Goal: Task Accomplishment & Management: Manage account settings

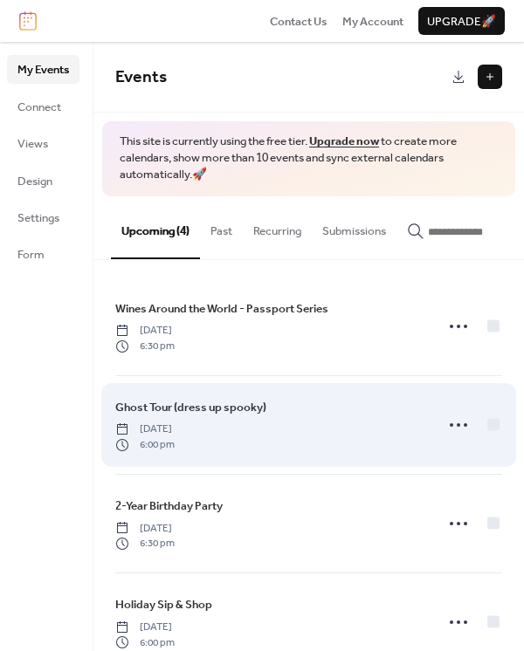
click at [285, 422] on div "Ghost Tour (dress up spooky) [DATE] 6:00 pm" at bounding box center [269, 425] width 308 height 54
click at [451, 421] on icon at bounding box center [458, 425] width 28 height 28
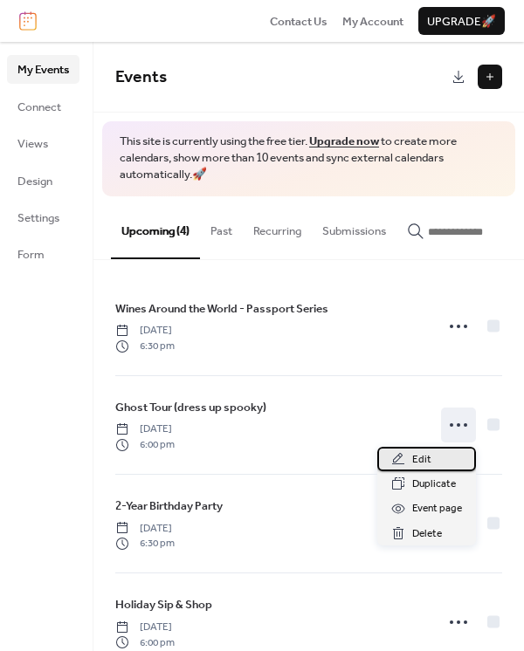
click at [440, 460] on div "Edit" at bounding box center [426, 459] width 99 height 24
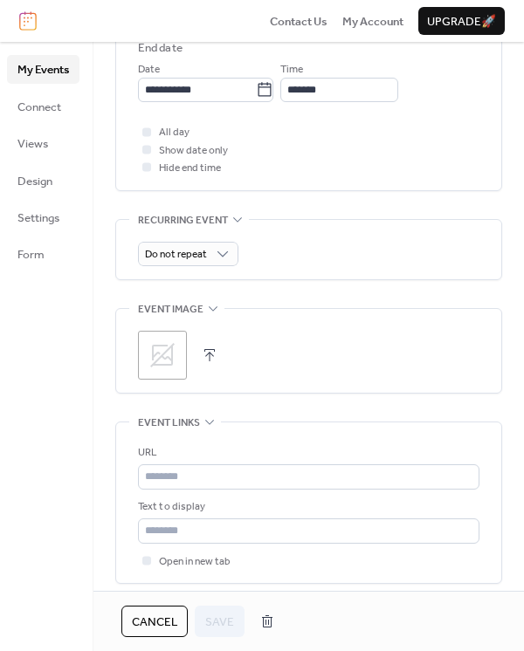
scroll to position [681, 0]
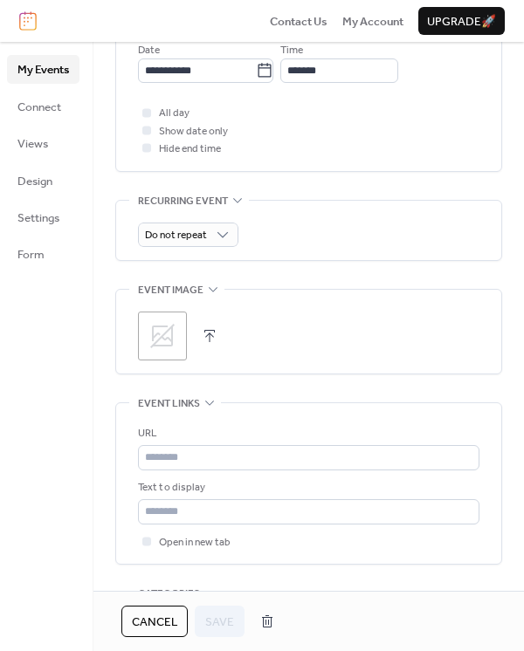
click at [211, 345] on button "button" at bounding box center [209, 336] width 24 height 24
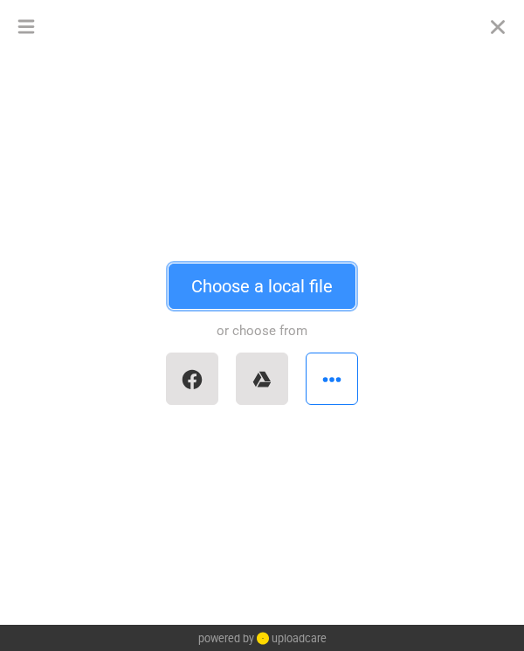
click at [279, 290] on button "Choose a local file" at bounding box center [262, 286] width 187 height 45
click at [292, 292] on button "Choose a local file" at bounding box center [262, 286] width 187 height 45
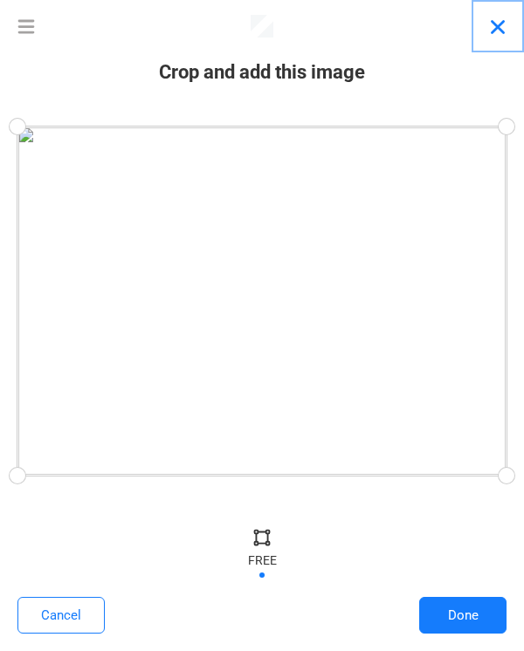
click at [495, 24] on button "Close" at bounding box center [497, 26] width 52 height 52
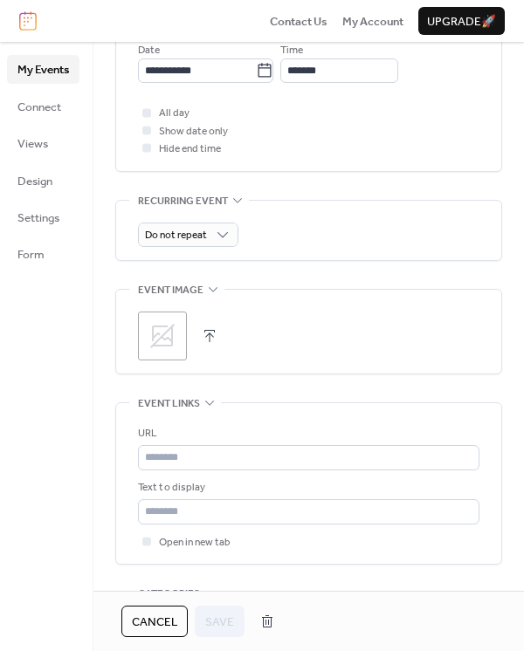
scroll to position [712, 0]
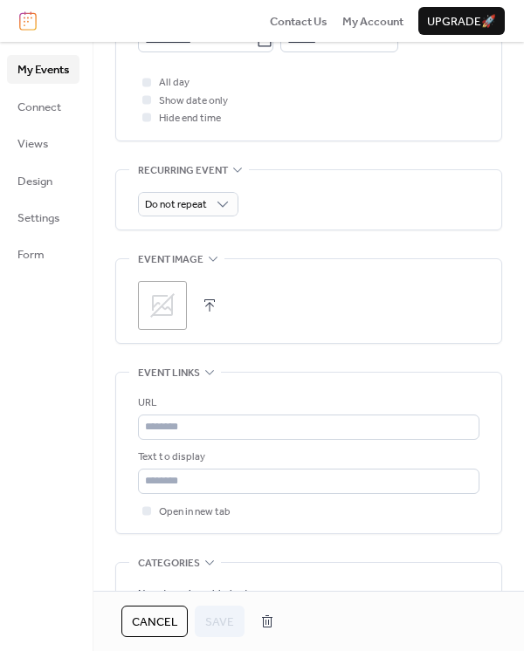
click at [212, 309] on button "button" at bounding box center [209, 305] width 24 height 24
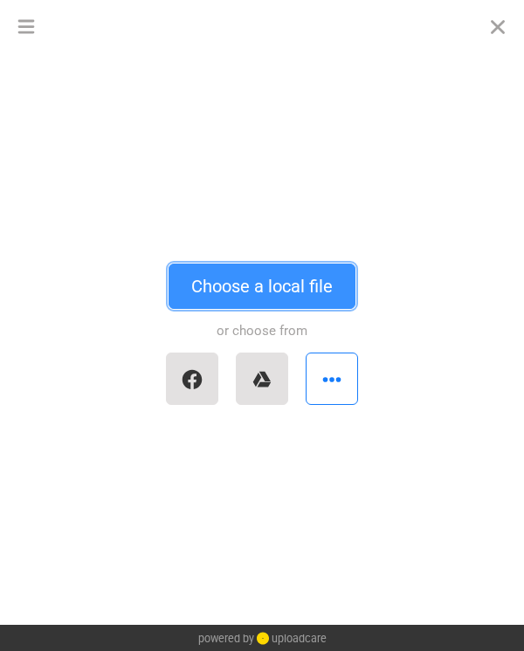
click at [220, 299] on button "Choose a local file" at bounding box center [262, 286] width 187 height 45
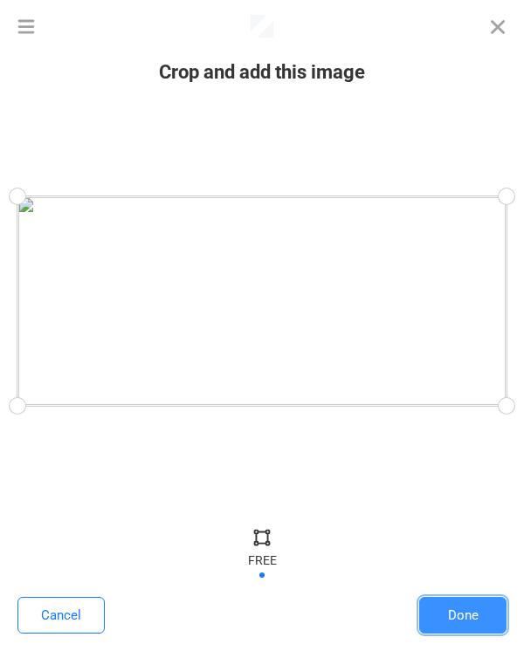
click at [453, 622] on button "Done" at bounding box center [462, 615] width 87 height 37
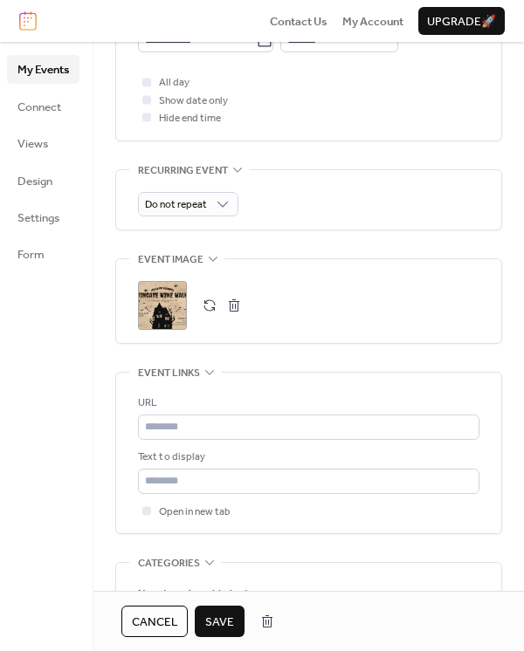
click at [219, 627] on span "Save" at bounding box center [219, 622] width 29 height 17
